Goal: Communication & Community: Answer question/provide support

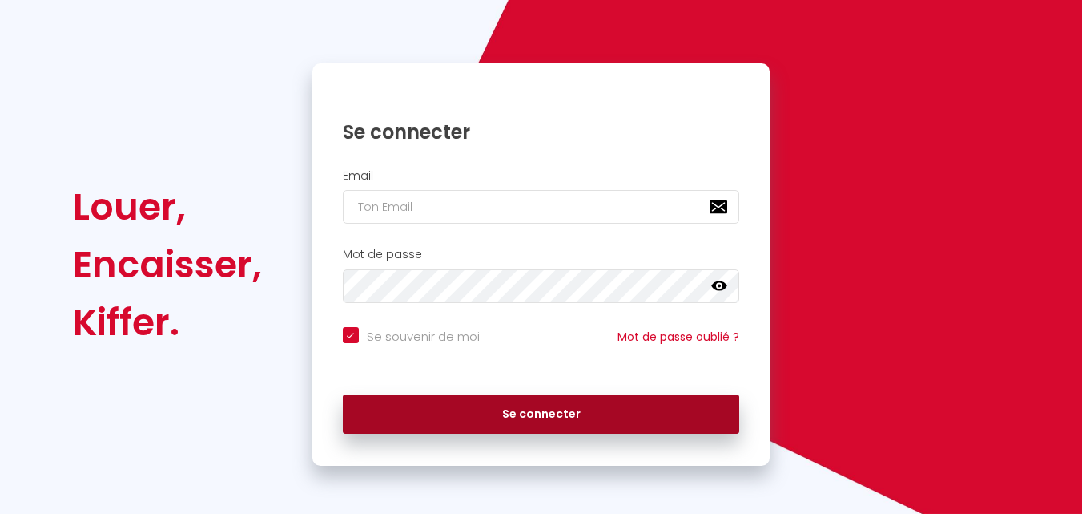
scroll to position [109, 0]
type input "[EMAIL_ADDRESS][DOMAIN_NAME]"
click at [579, 400] on button "Se connecter" at bounding box center [541, 414] width 397 height 40
checkbox input "true"
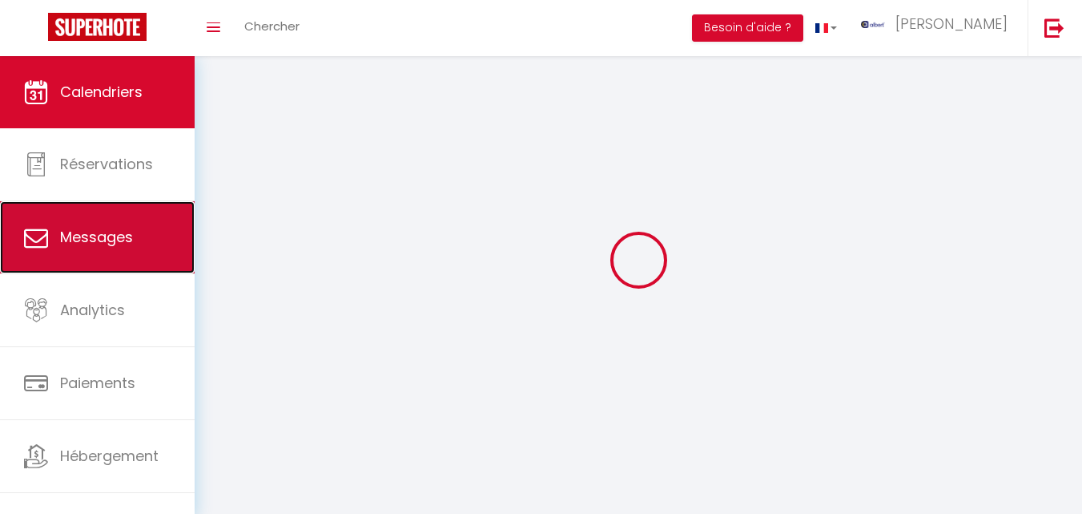
click at [130, 236] on span "Messages" at bounding box center [96, 237] width 73 height 20
select select "message"
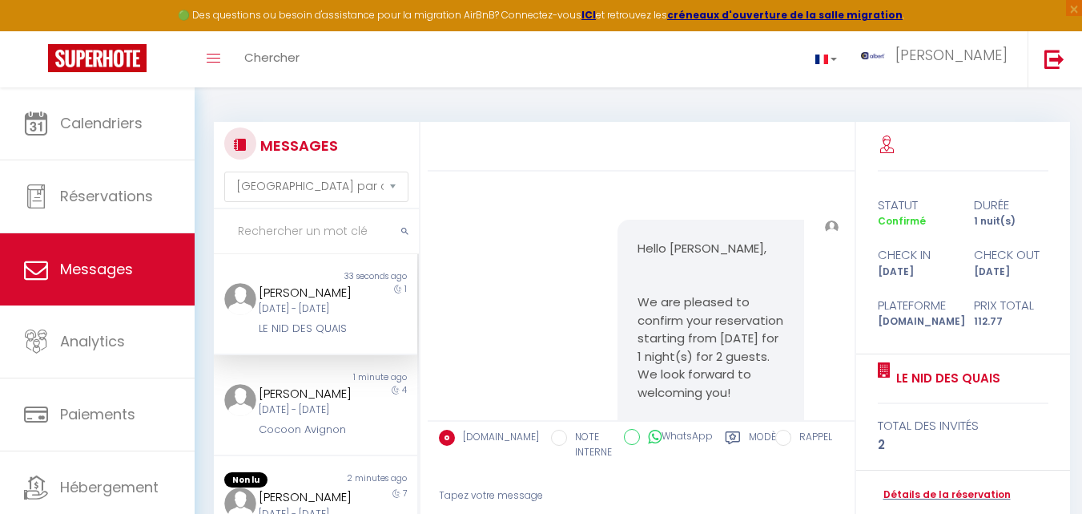
scroll to position [7002, 0]
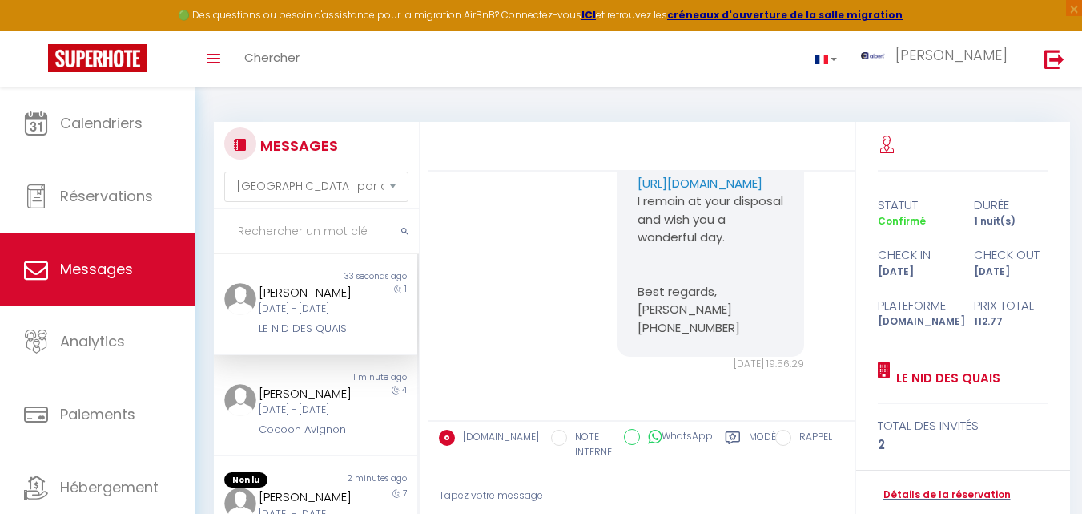
click at [268, 236] on input "text" at bounding box center [316, 231] width 205 height 45
drag, startPoint x: 268, startPoint y: 236, endPoint x: 268, endPoint y: 221, distance: 15.2
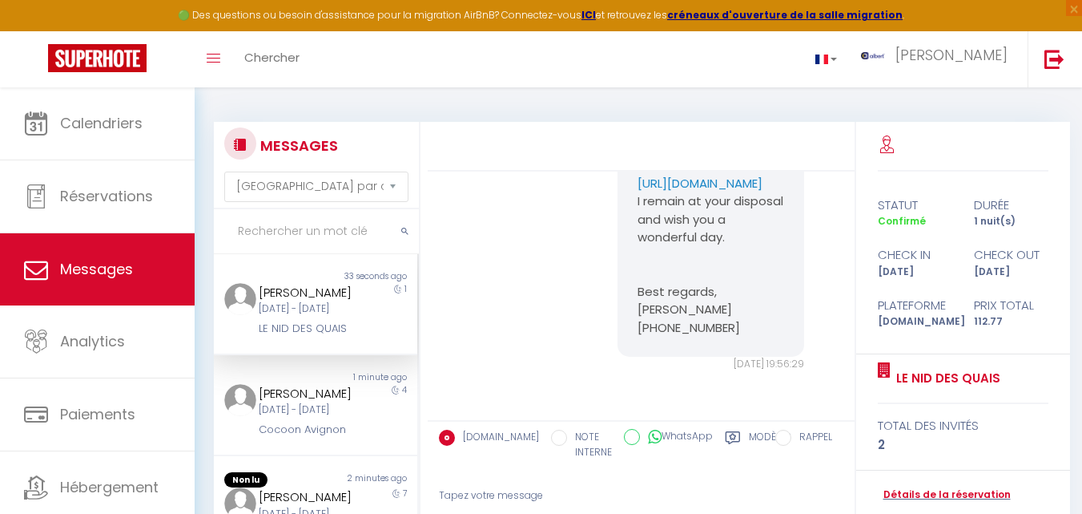
click at [268, 236] on input "text" at bounding box center [316, 231] width 205 height 45
click at [268, 221] on input "text" at bounding box center [316, 231] width 205 height 45
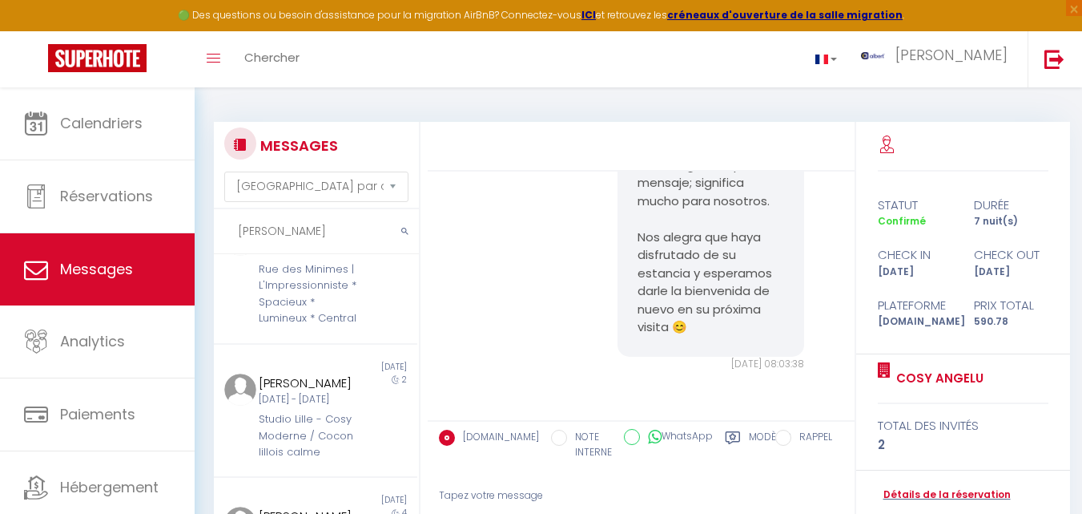
scroll to position [400, 0]
click at [277, 328] on div "Rue des Minimes | L'Impressionniste * Spacieux * Lumineux * Central" at bounding box center [308, 295] width 98 height 66
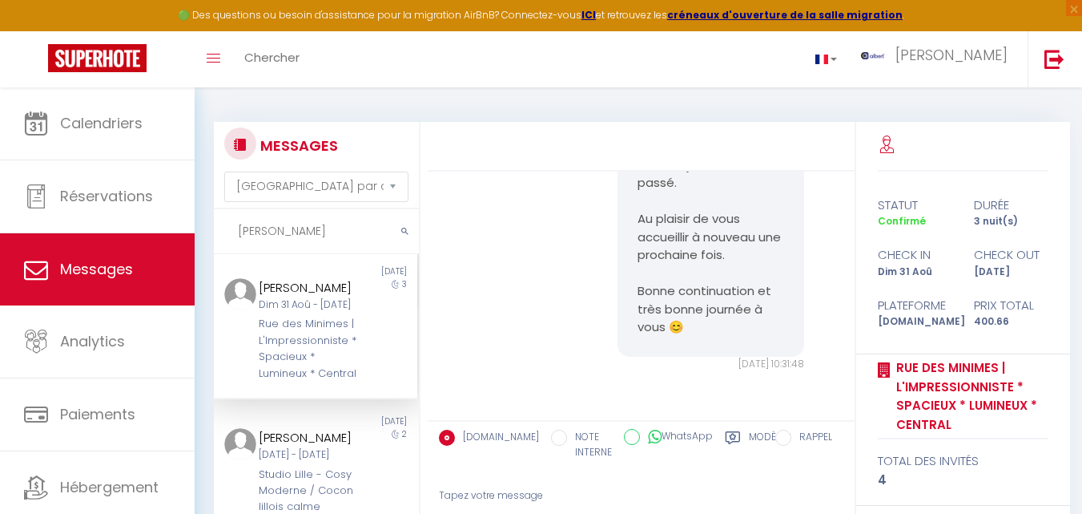
scroll to position [344, 0]
click at [251, 228] on input "[PERSON_NAME]" at bounding box center [316, 231] width 205 height 45
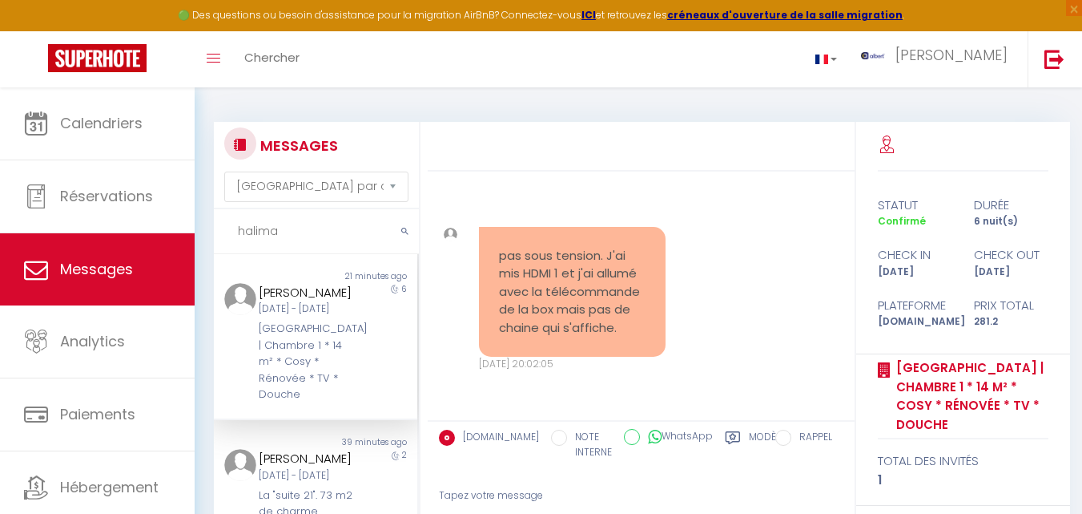
type input "halima"
drag, startPoint x: 341, startPoint y: 289, endPoint x: 255, endPoint y: 291, distance: 86.5
click at [255, 291] on div "[PERSON_NAME] [DATE] - [DATE] [GEOGRAPHIC_DATA] | Chambre 1 * 14 m² * Cosy * Ré…" at bounding box center [307, 343] width 119 height 120
copy div "[PERSON_NAME]"
click at [820, 171] on div "La télévision n'était [DATE] 20:00:11 Note Sms La télévision n'était [DATE] 20:…" at bounding box center [641, 125] width 416 height 137
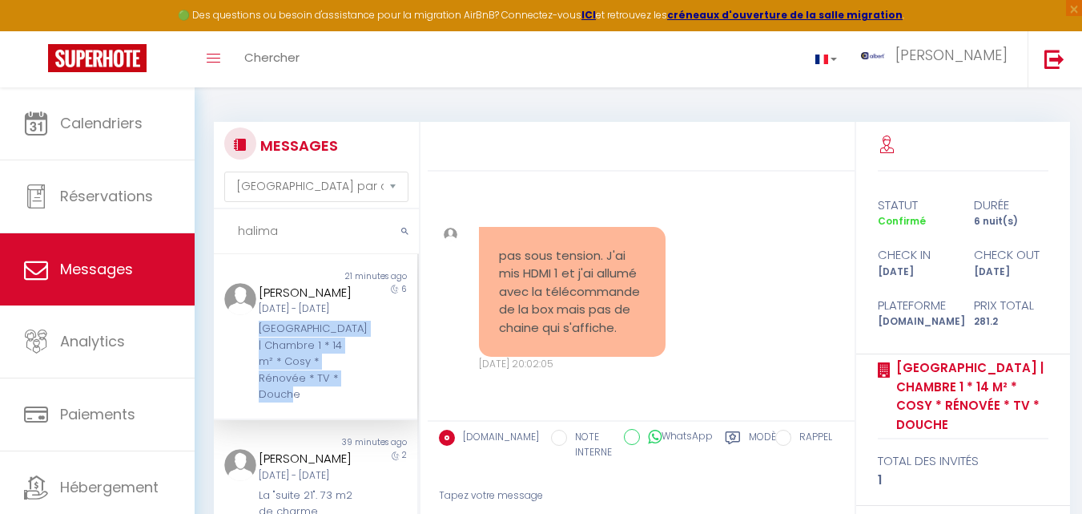
drag, startPoint x: 304, startPoint y: 421, endPoint x: 248, endPoint y: 345, distance: 94.1
click at [248, 345] on div "[PERSON_NAME] [DATE] - [DATE] [GEOGRAPHIC_DATA] | Chambre 1 * 14 m² * Cosy * Ré…" at bounding box center [307, 343] width 119 height 120
copy div "[GEOGRAPHIC_DATA] | Chambre 1 * 14 m² * Cosy * Rénovée * TV * Douche"
